Goal: Task Accomplishment & Management: Manage account settings

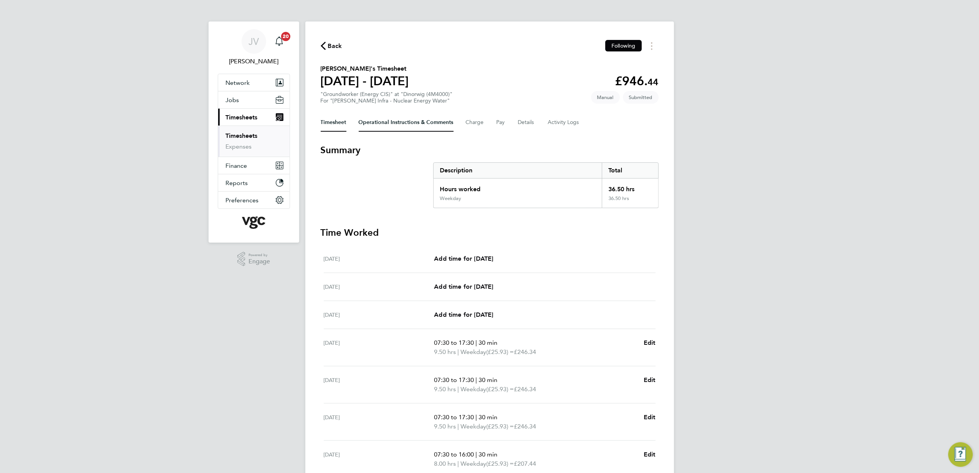
click at [431, 127] on Comments-tab "Operational Instructions & Comments" at bounding box center [406, 122] width 95 height 18
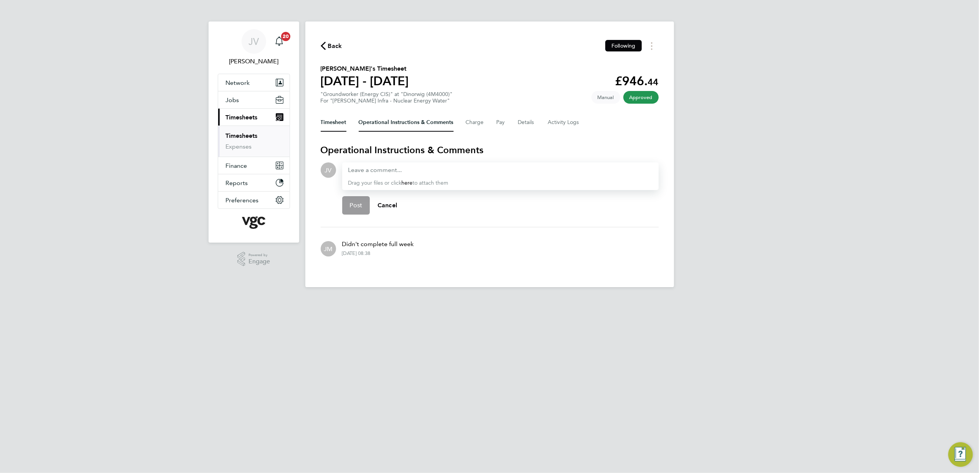
click at [336, 128] on button "Timesheet" at bounding box center [334, 122] width 26 height 18
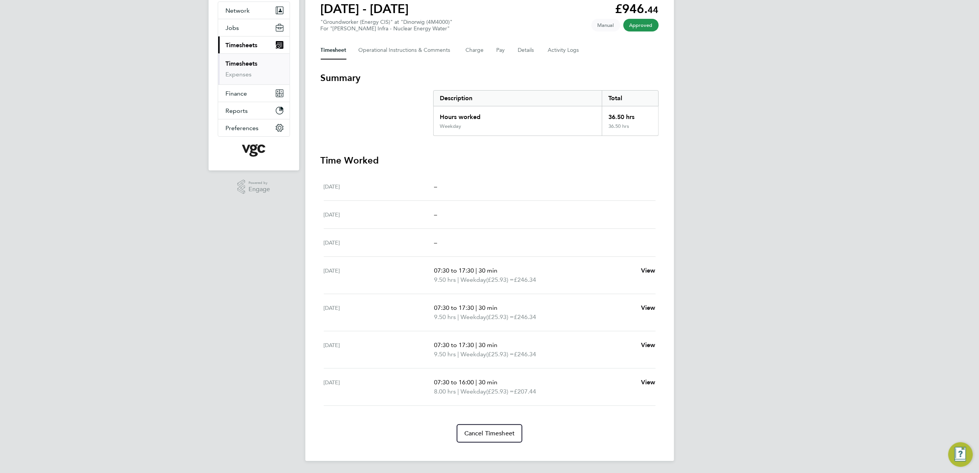
scroll to position [73, 0]
click at [514, 329] on div "Wed 27 Aug 07:30 to 17:30 | 30 min 9.50 hrs | Weekday (£25.93) = £246.34 View" at bounding box center [490, 312] width 332 height 37
click at [479, 48] on button "Charge" at bounding box center [475, 50] width 18 height 18
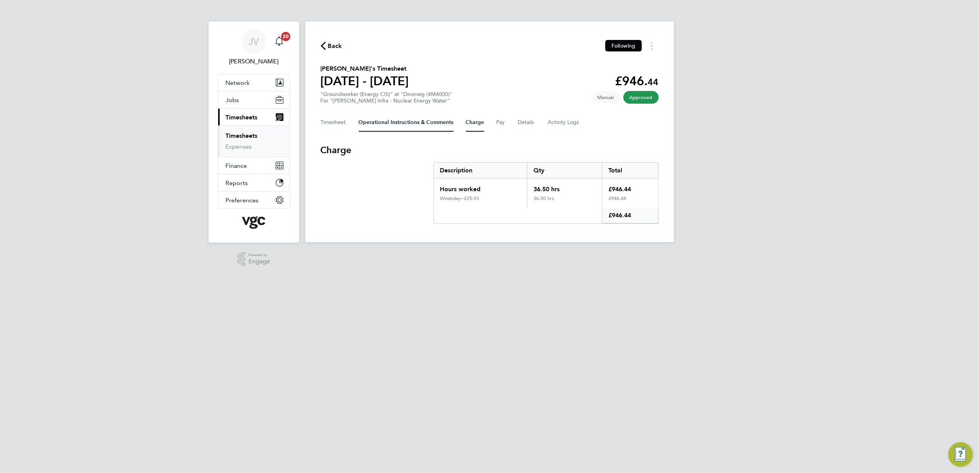
click at [422, 125] on Comments-tab "Operational Instructions & Comments" at bounding box center [406, 122] width 95 height 18
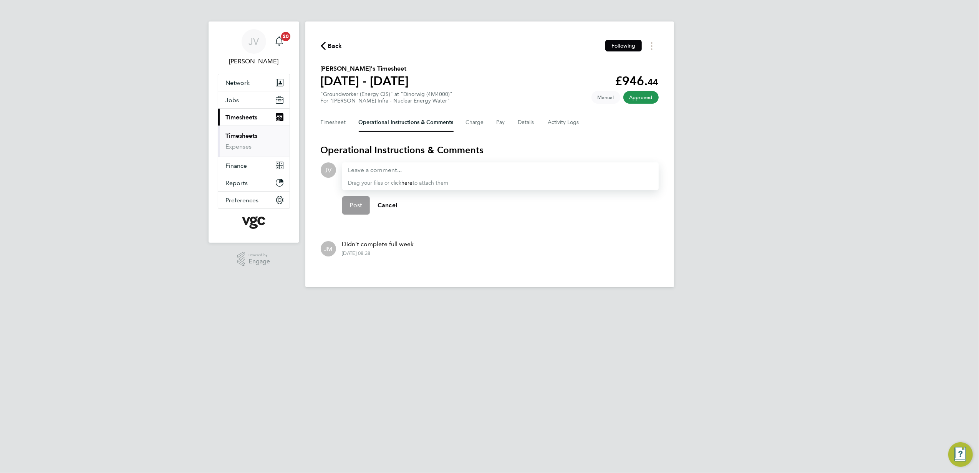
click at [318, 127] on div "Back Following Arwyn Tomos George's Timesheet 23 - 29 Aug 2025 £946. 44 "Ground…" at bounding box center [489, 155] width 369 height 266
click at [326, 127] on button "Timesheet" at bounding box center [334, 122] width 26 height 18
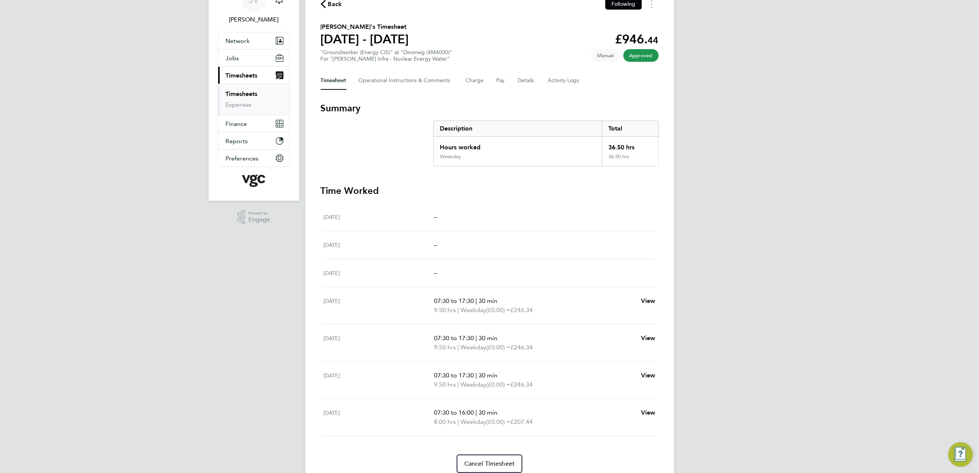
scroll to position [73, 0]
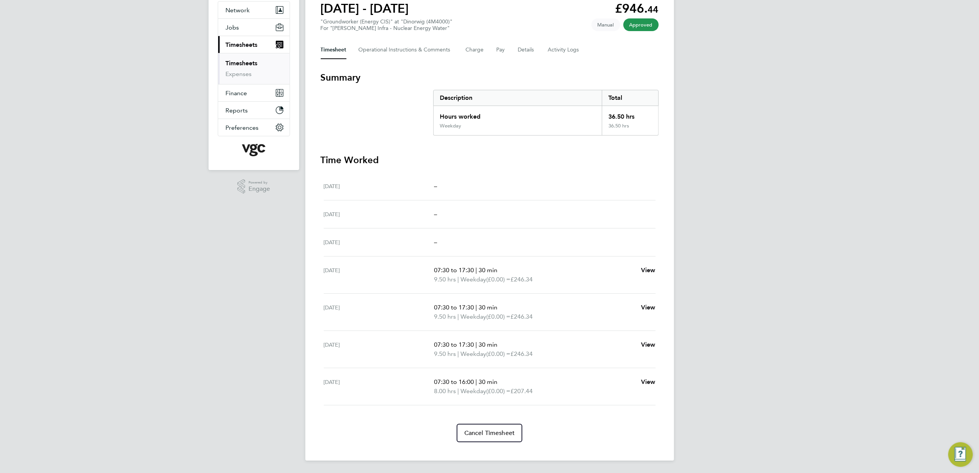
drag, startPoint x: 773, startPoint y: 98, endPoint x: 964, endPoint y: 182, distance: 207.6
click at [773, 98] on div "JV Jana Venizelou Notifications 20 Applications: Network Team Members Businesse…" at bounding box center [489, 200] width 979 height 546
